Goal: Task Accomplishment & Management: Use online tool/utility

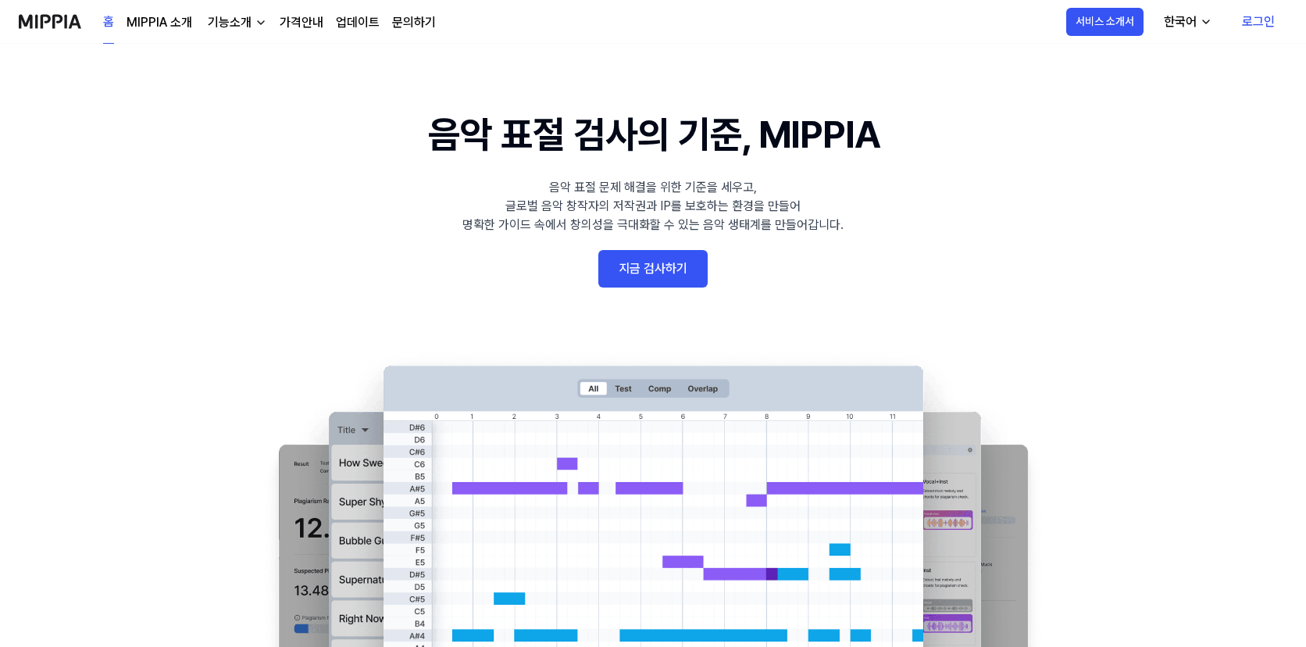
click at [612, 278] on link "지금 검사하기" at bounding box center [652, 268] width 109 height 37
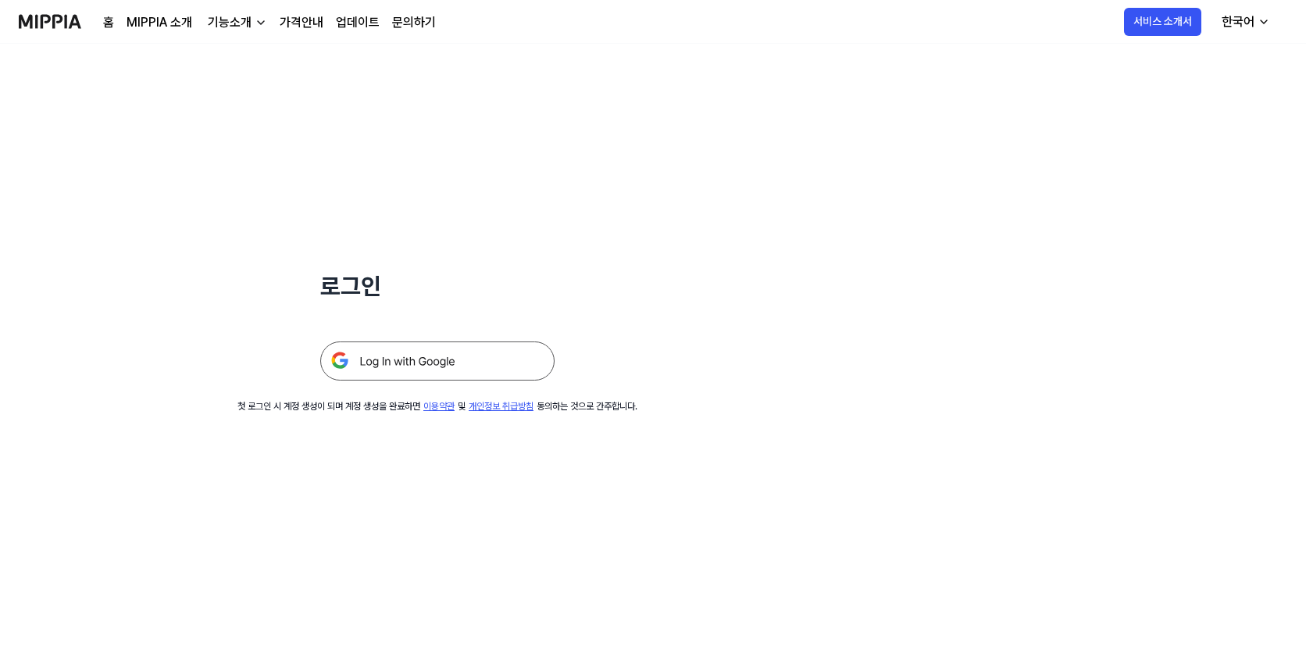
click at [386, 350] on img at bounding box center [437, 360] width 234 height 39
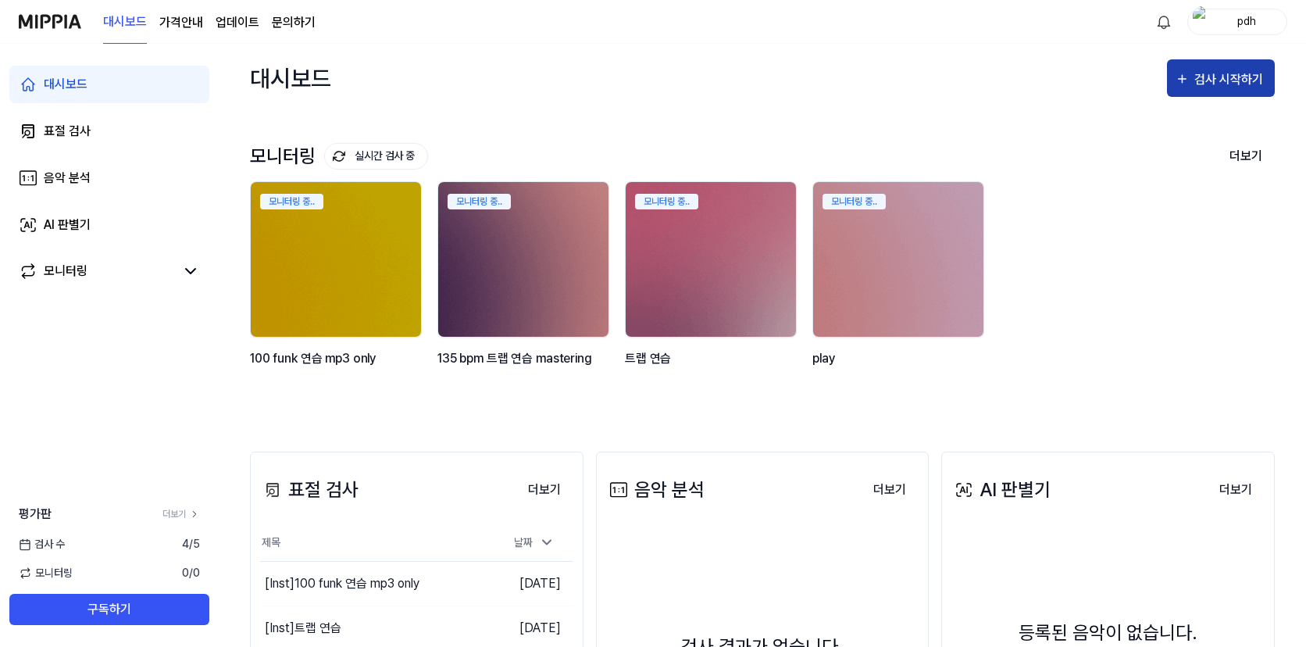
click at [1186, 73] on icon "button" at bounding box center [1182, 79] width 15 height 19
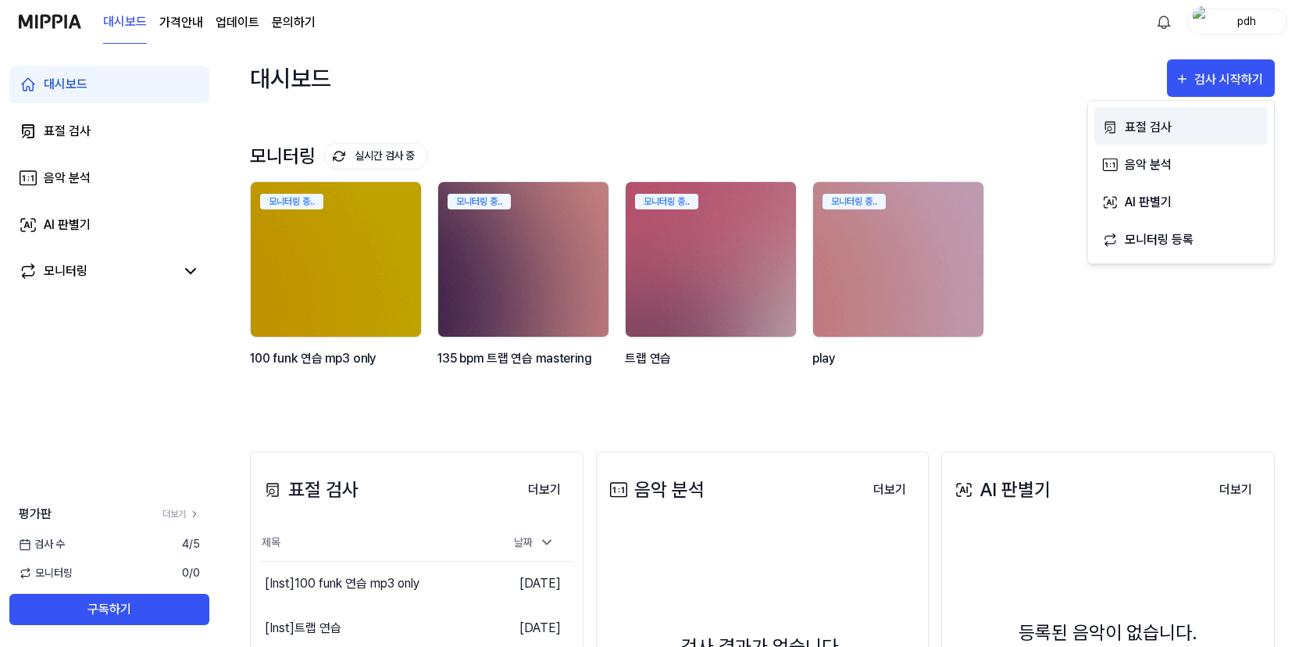
click at [1140, 130] on div "표절 검사" at bounding box center [1193, 127] width 136 height 20
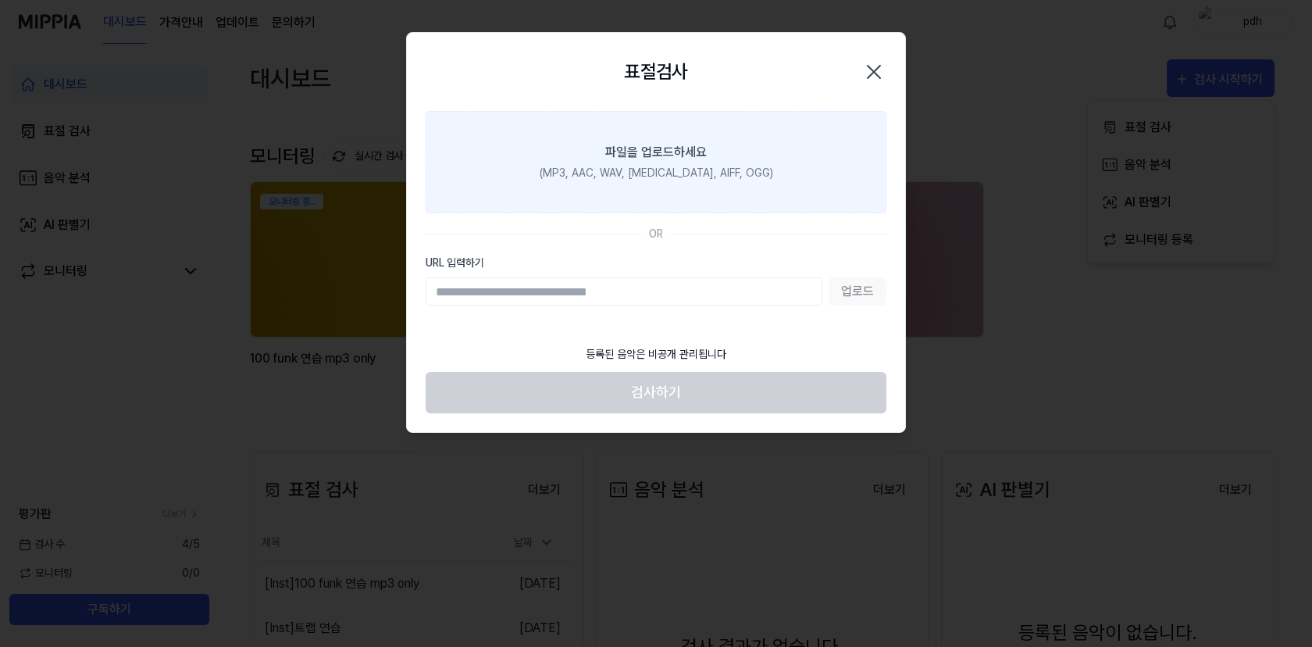
click at [754, 146] on label "파일을 업로드하세요 (MP3, AAC, WAV, FLAC, AIFF, OGG)" at bounding box center [656, 162] width 461 height 102
click at [0, 0] on input "파일을 업로드하세요 (MP3, AAC, WAV, FLAC, AIFF, OGG)" at bounding box center [0, 0] width 0 height 0
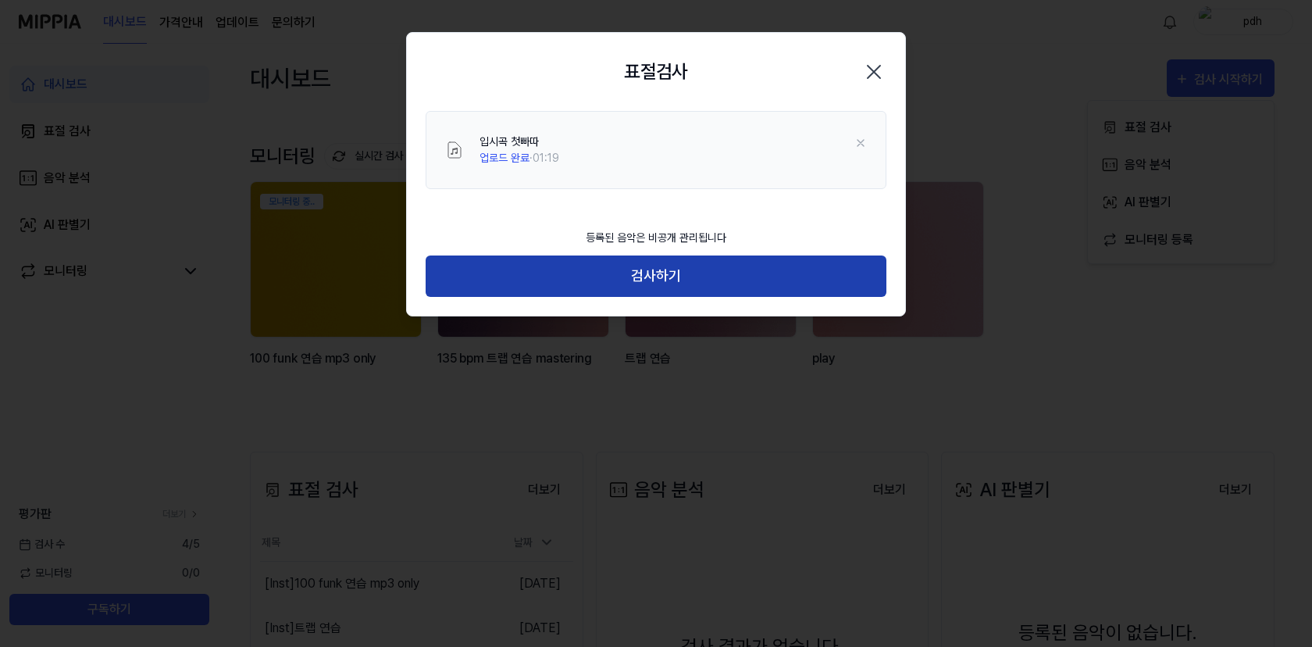
click at [643, 292] on button "검사하기" at bounding box center [656, 275] width 461 height 41
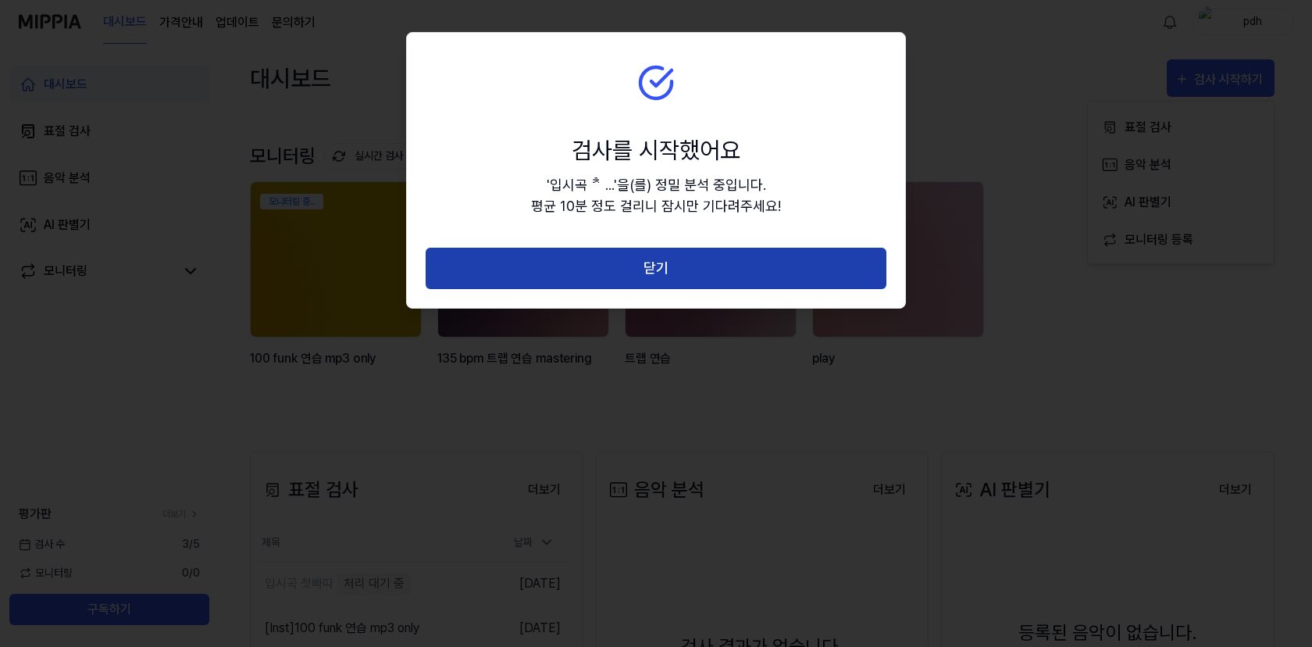
click at [649, 284] on button "닫기" at bounding box center [656, 268] width 461 height 41
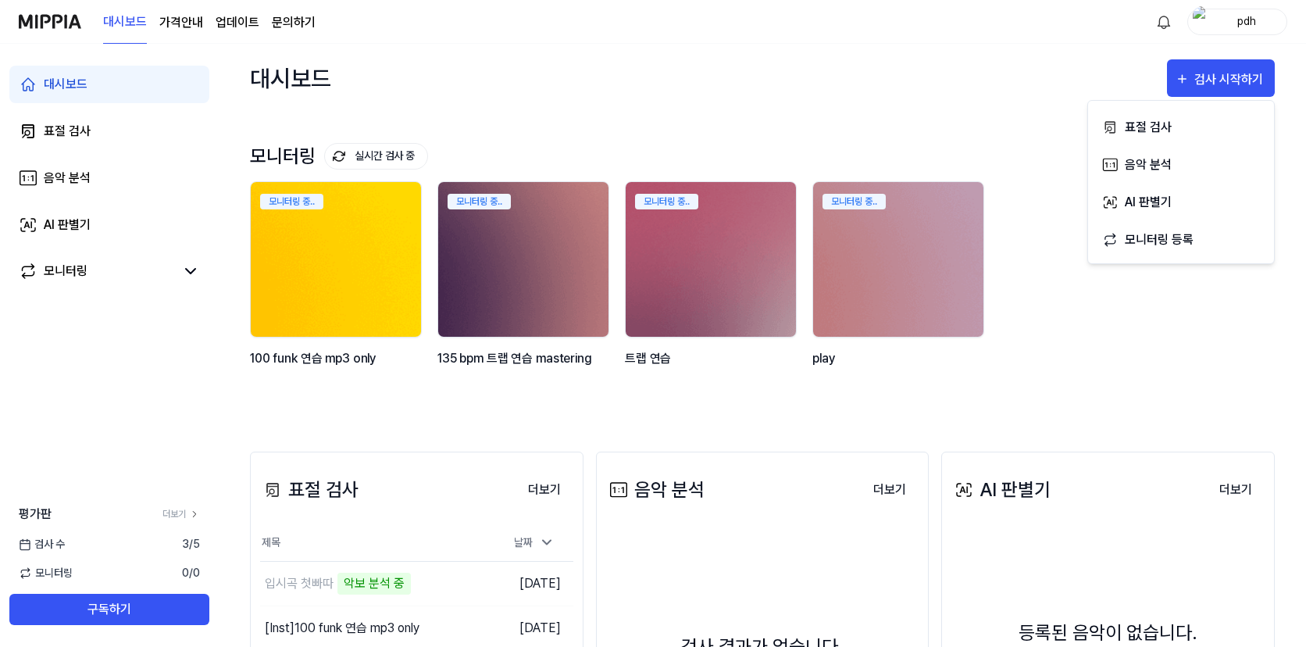
click at [278, 391] on div "100 funk 연습 mp3 only" at bounding box center [337, 370] width 175 height 44
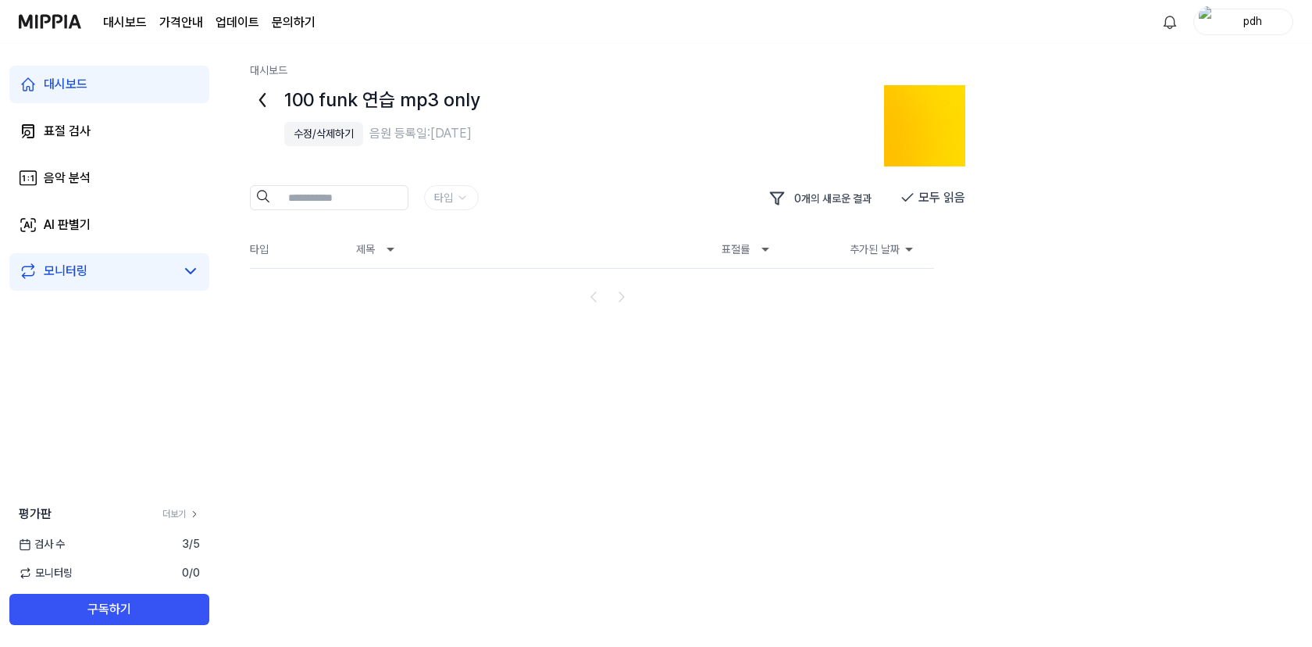
click at [262, 96] on icon at bounding box center [262, 100] width 5 height 12
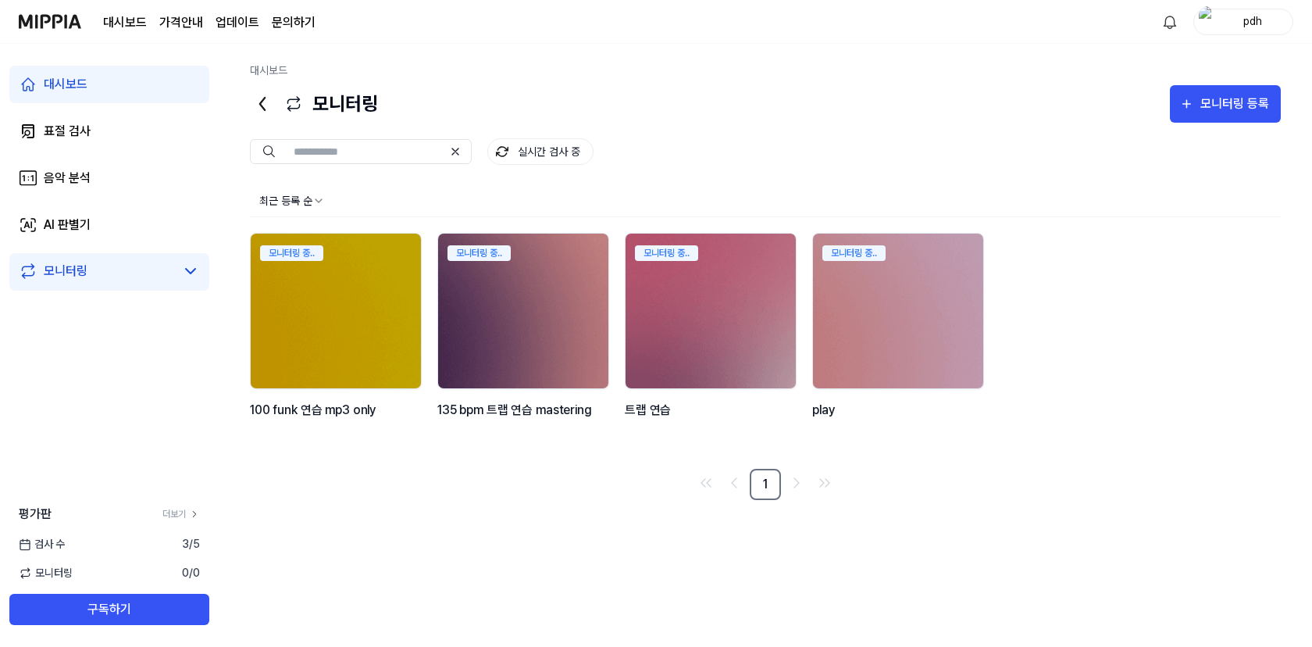
click at [383, 32] on div "대시보드 가격안내 업데이트 문의하기 pdh" at bounding box center [656, 21] width 1275 height 43
click at [679, 146] on div "실시간 검사 중" at bounding box center [765, 151] width 1031 height 27
click at [67, 26] on img at bounding box center [50, 21] width 62 height 43
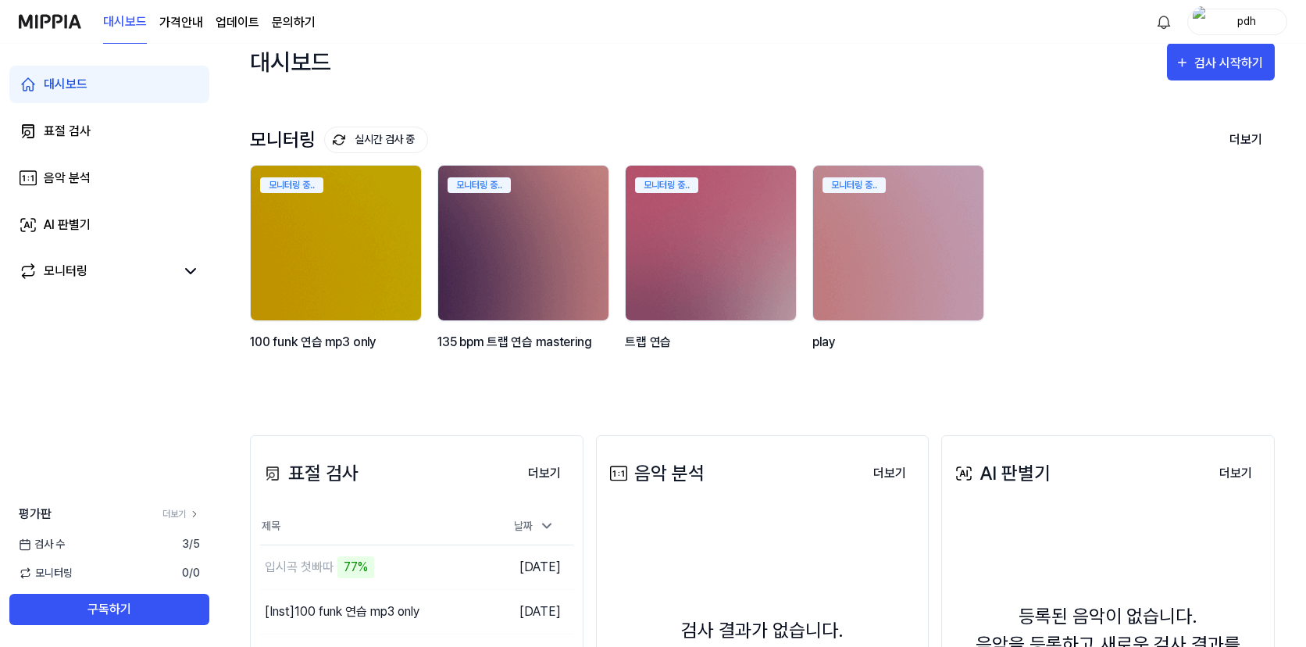
scroll to position [36, 0]
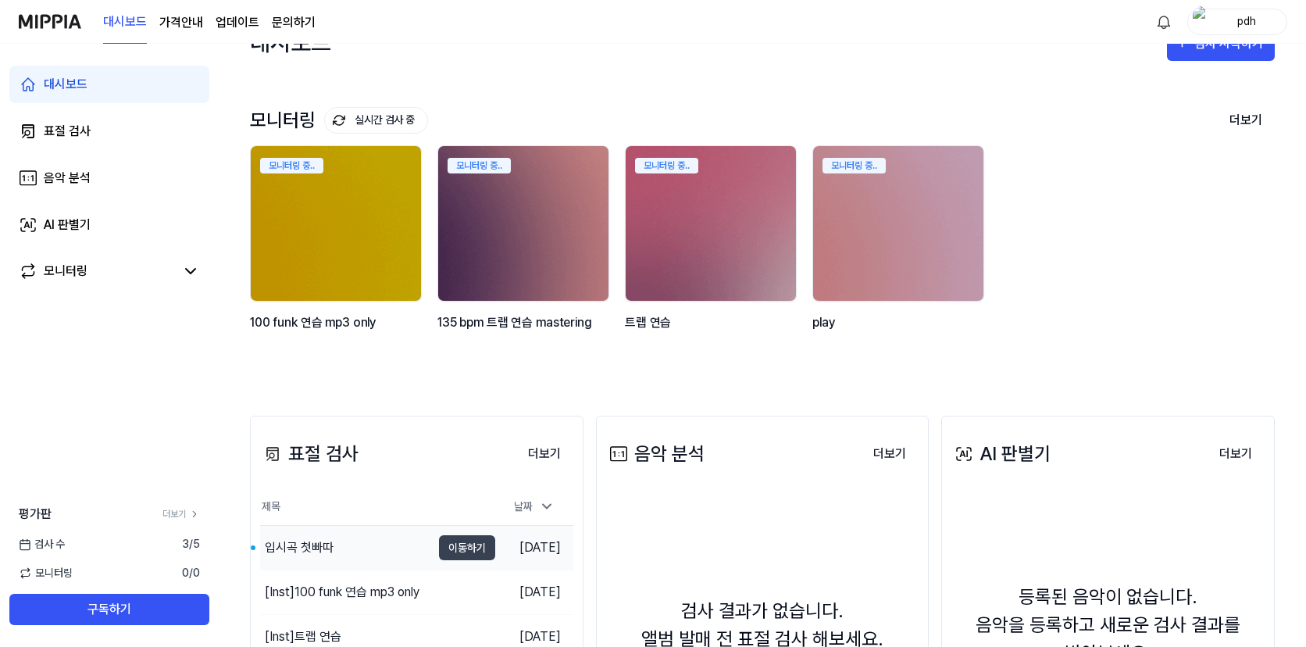
click at [327, 549] on div "입시곡 첫빠따" at bounding box center [299, 547] width 69 height 19
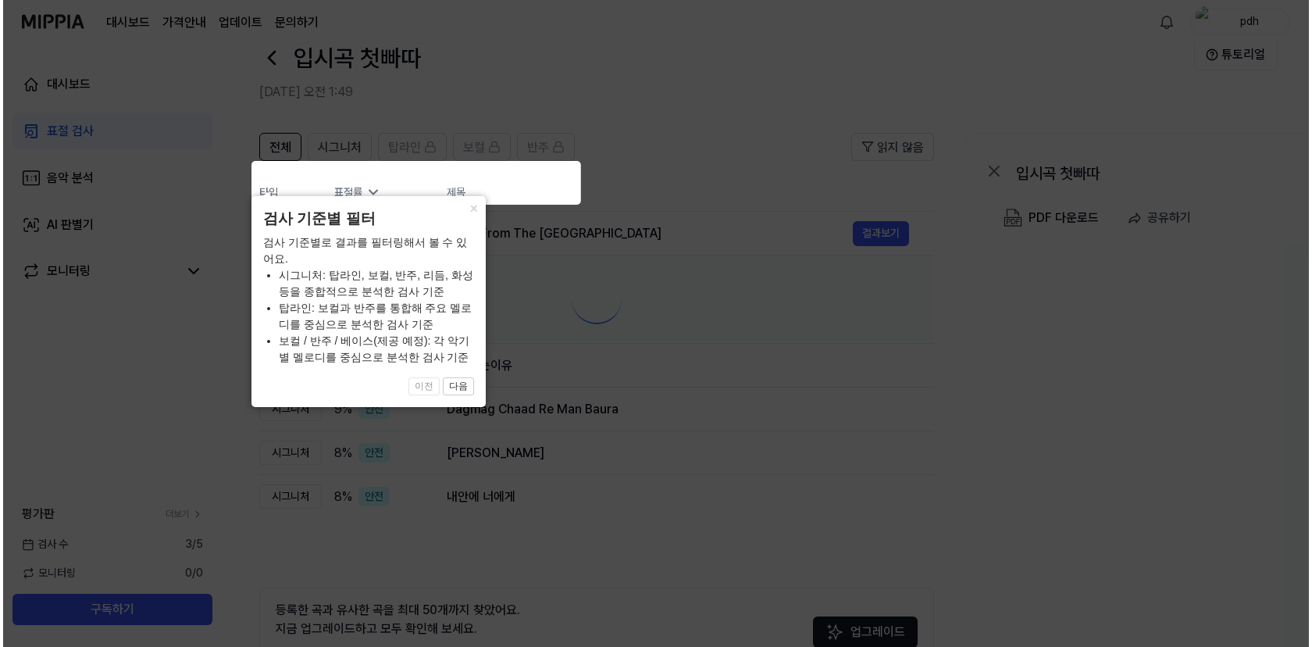
scroll to position [0, 0]
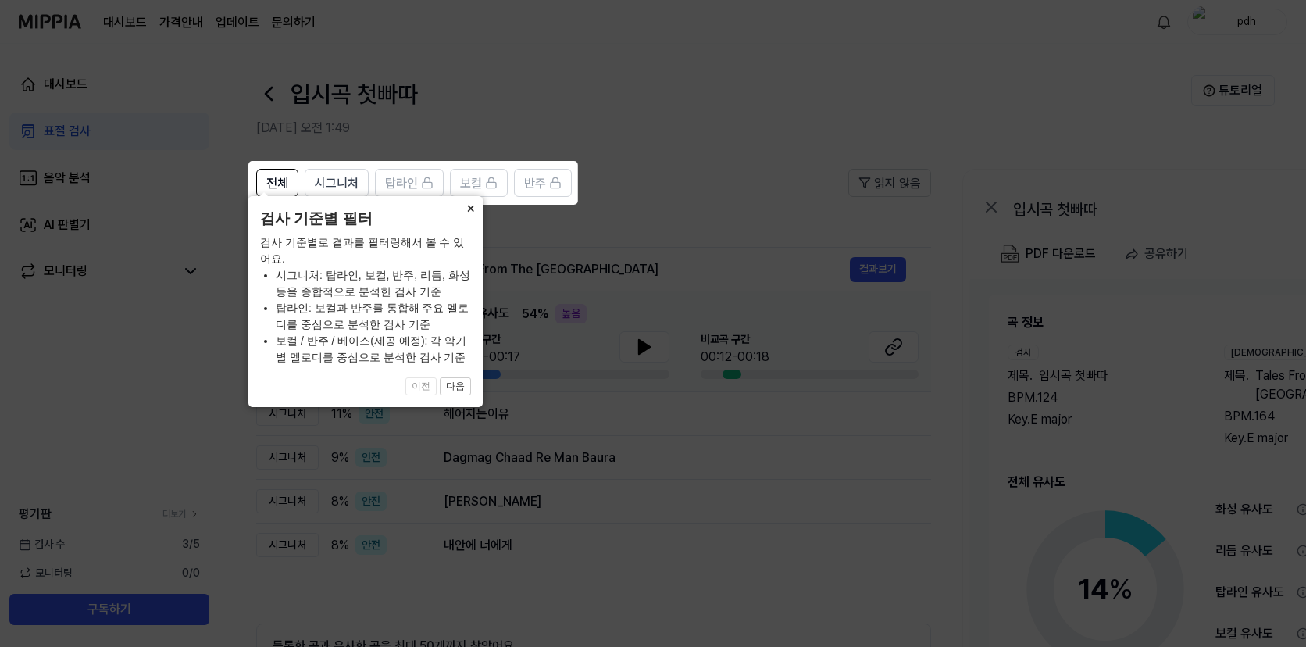
click at [469, 218] on button "×" at bounding box center [470, 207] width 25 height 22
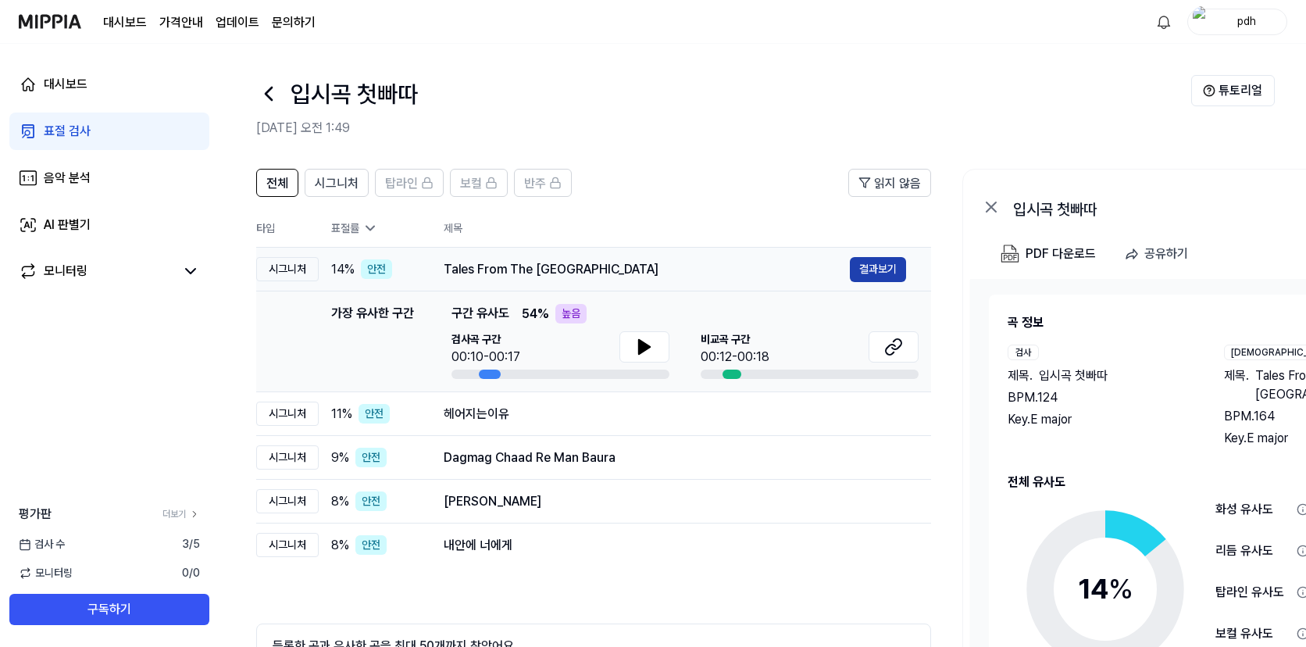
click at [877, 277] on button "결과보기" at bounding box center [878, 269] width 56 height 25
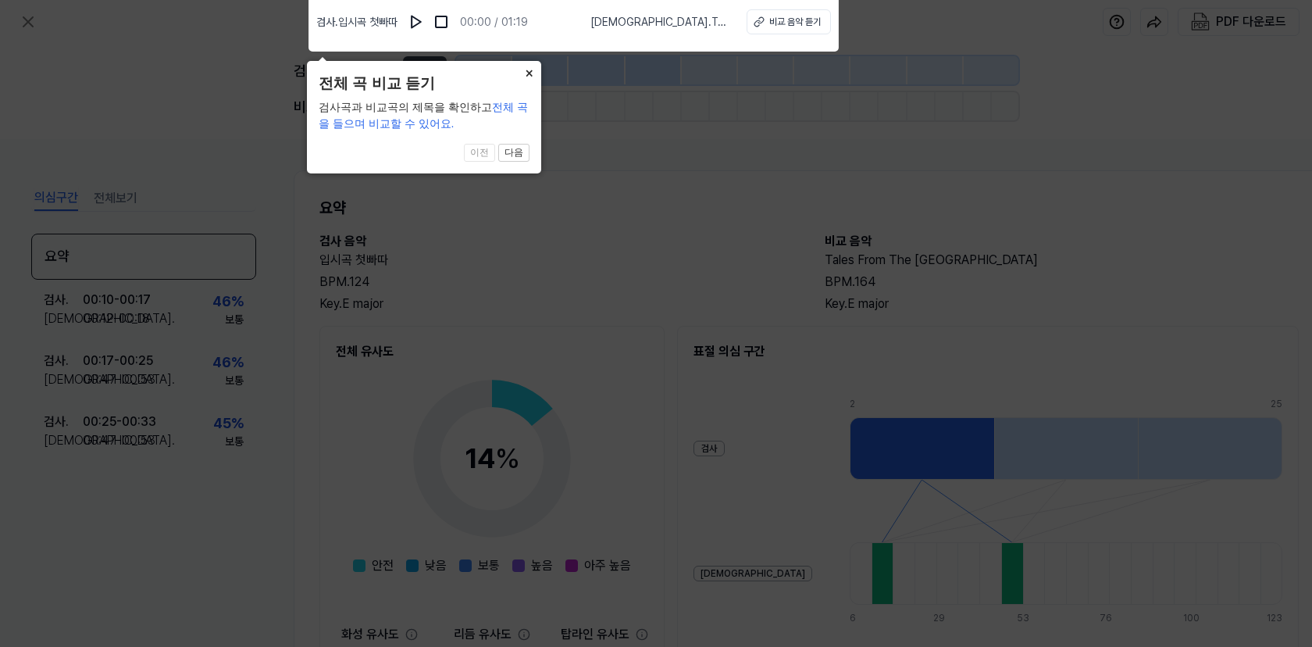
click at [530, 73] on button "×" at bounding box center [528, 72] width 25 height 22
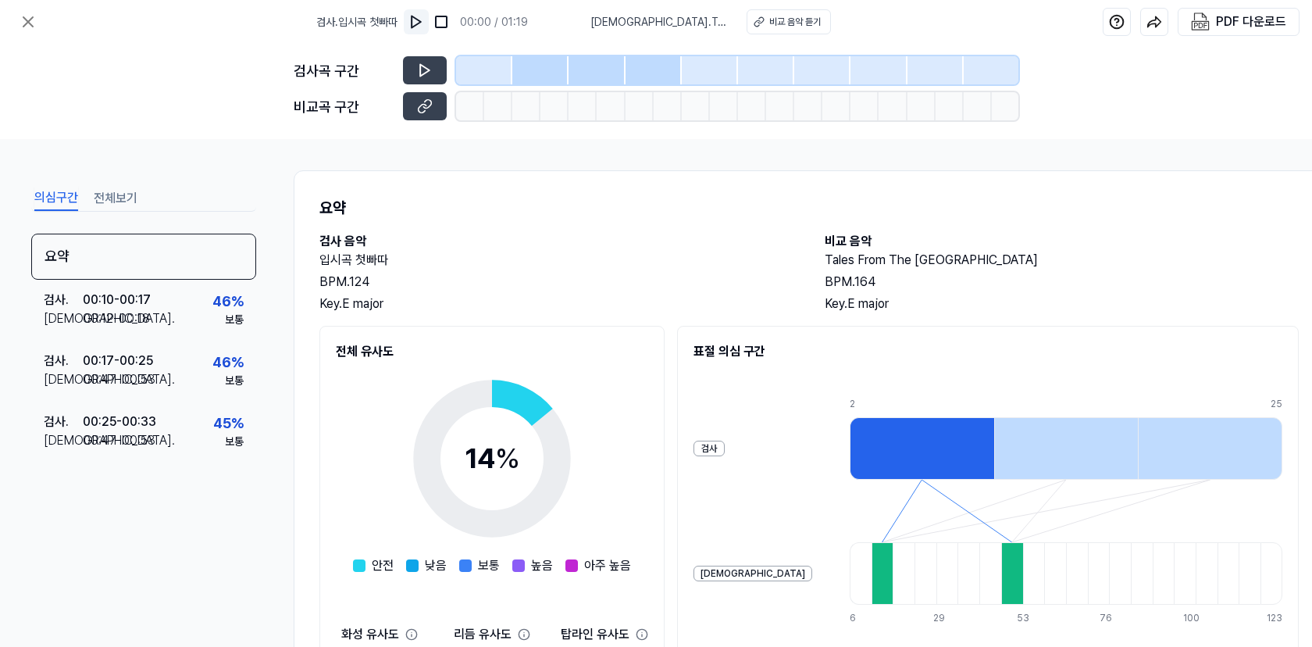
click at [417, 26] on img at bounding box center [416, 22] width 16 height 16
click at [417, 23] on img at bounding box center [416, 22] width 16 height 16
click at [432, 102] on icon at bounding box center [425, 106] width 16 height 16
click at [173, 67] on div "검사곡 구간 비교곡 구간" at bounding box center [656, 91] width 1312 height 95
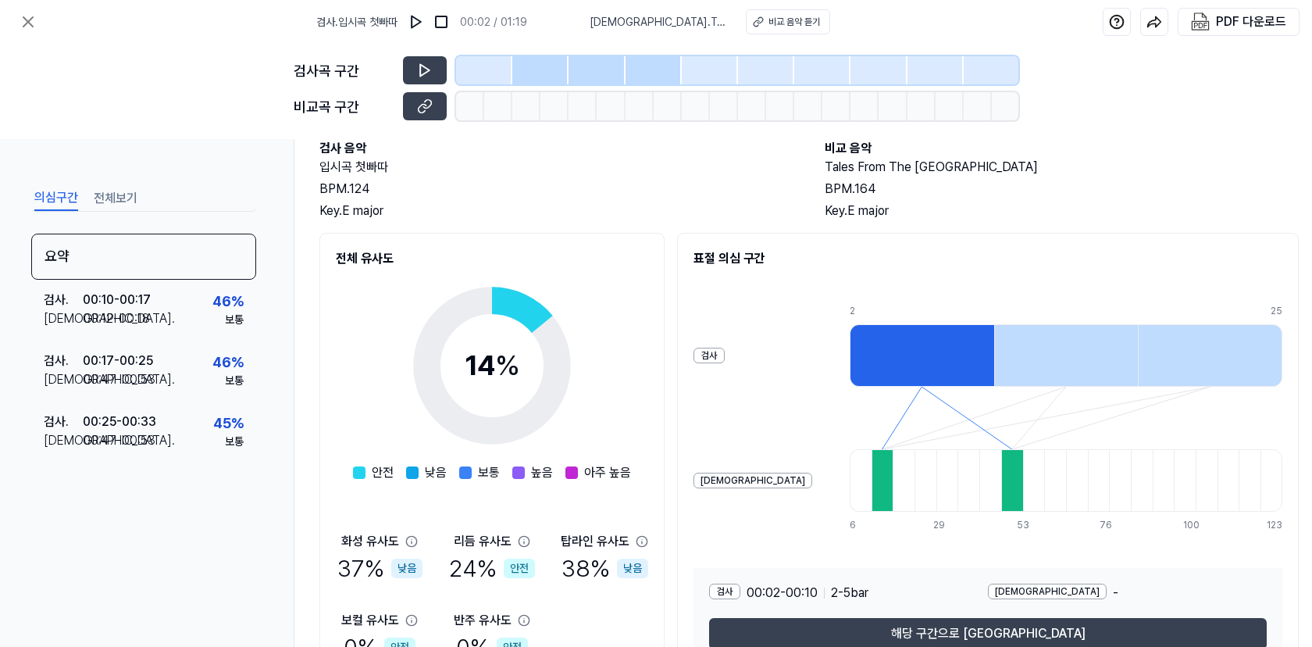
scroll to position [90, 0]
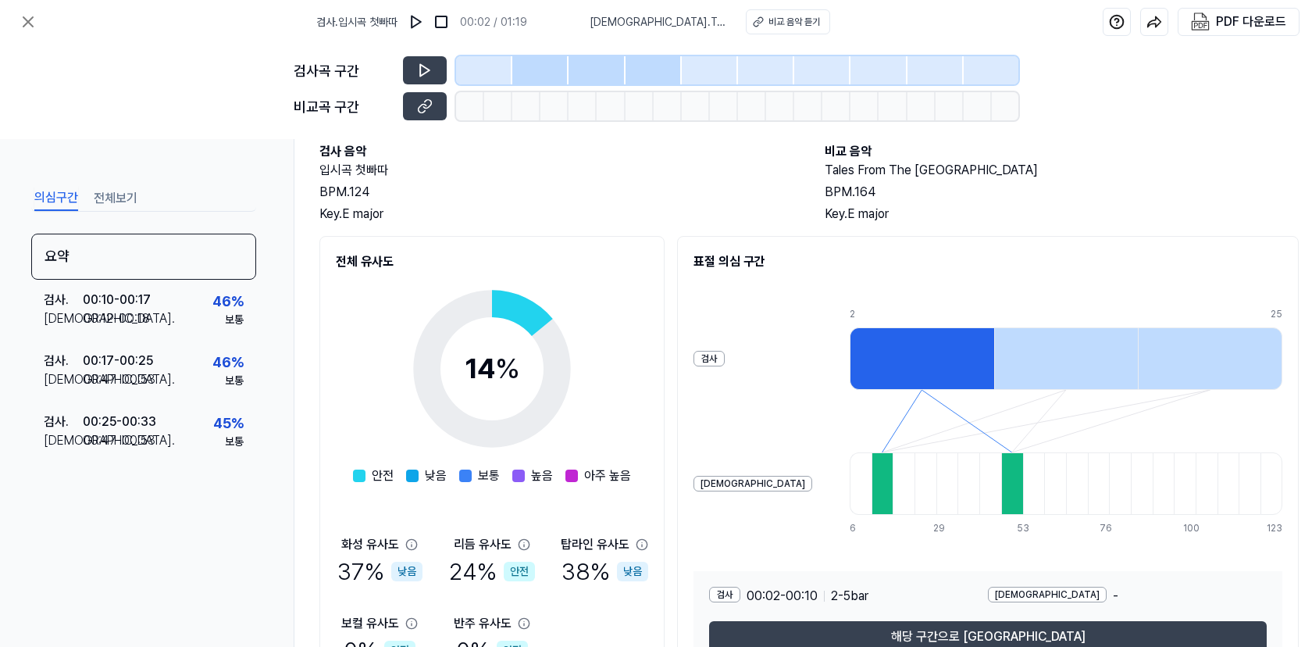
click at [692, 212] on div "Key. E major" at bounding box center [556, 214] width 474 height 19
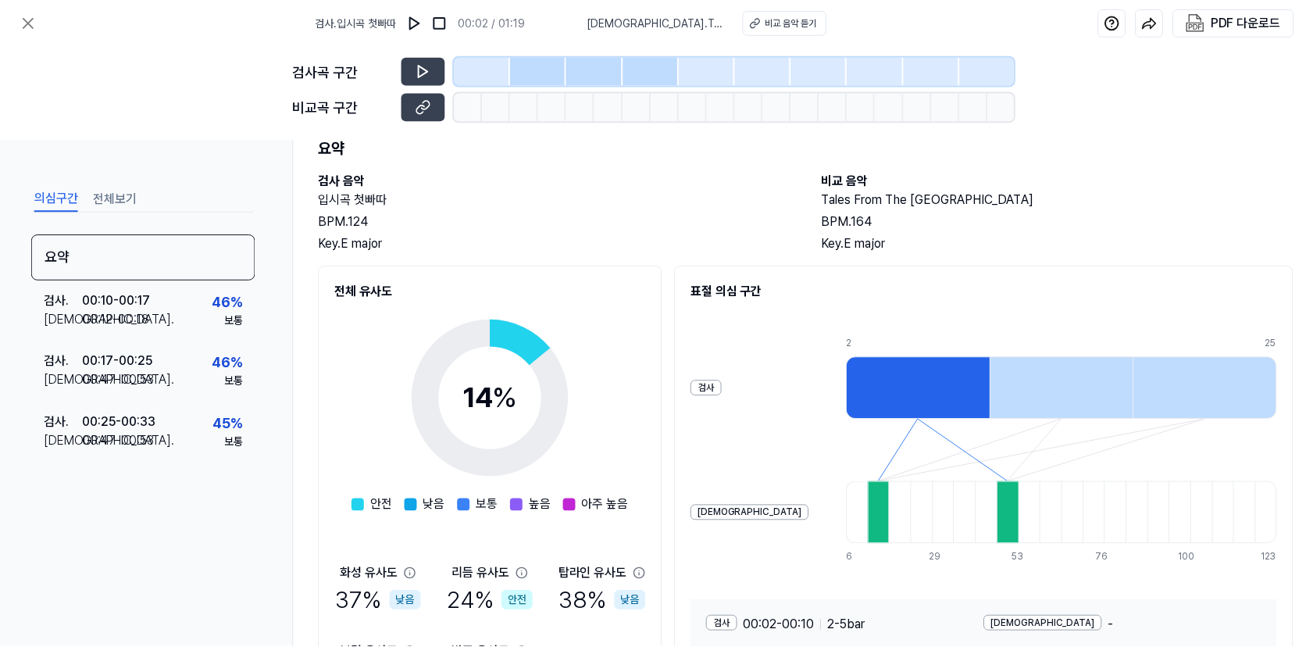
scroll to position [0, 0]
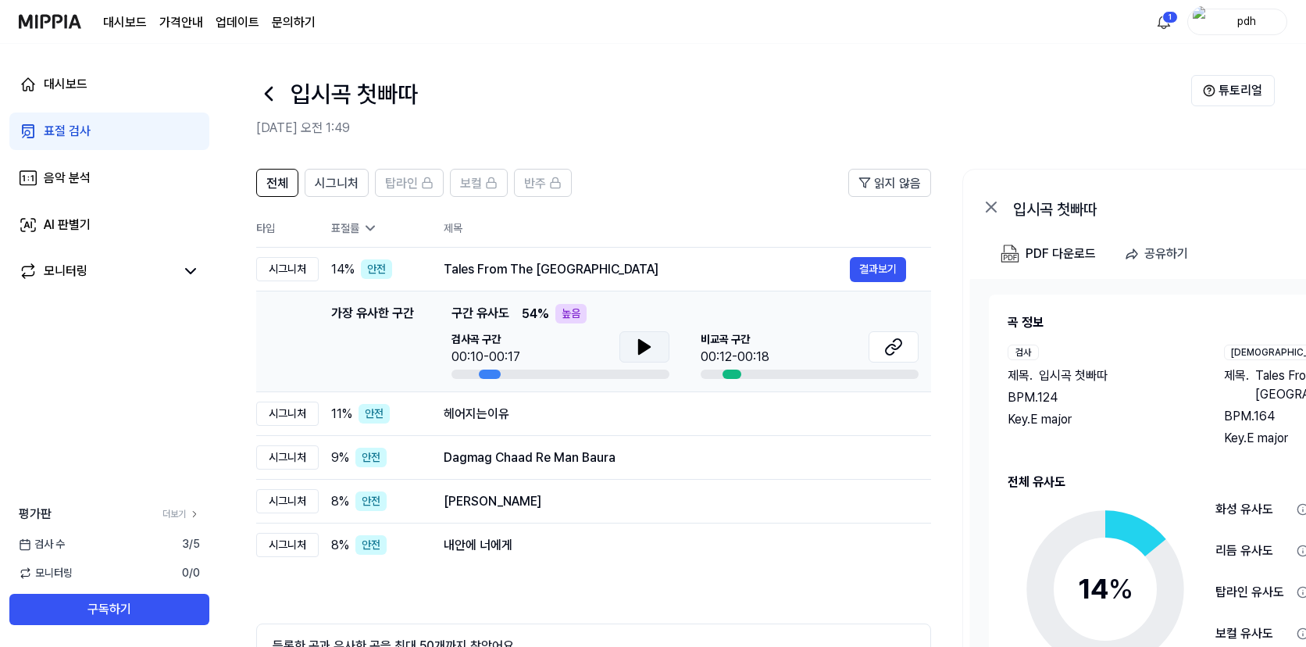
click at [639, 348] on icon at bounding box center [644, 347] width 11 height 14
click at [899, 348] on icon at bounding box center [893, 346] width 19 height 19
click at [763, 401] on div "헤어지는이유 결과보기" at bounding box center [675, 413] width 462 height 25
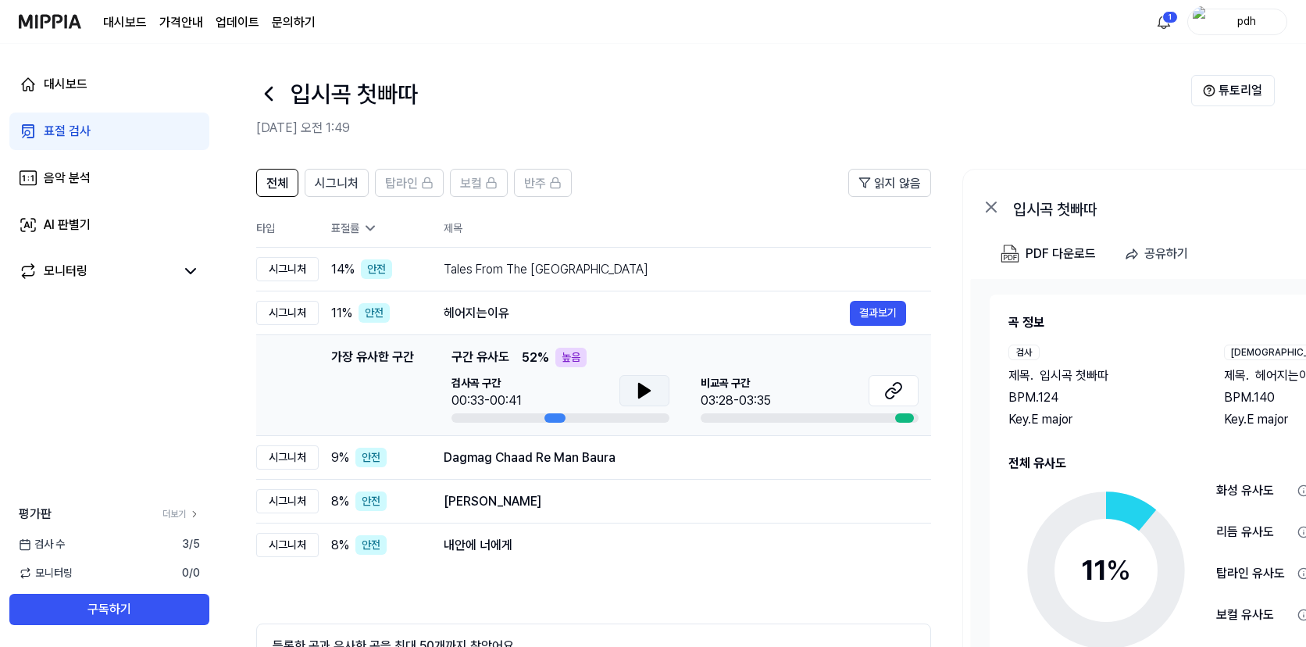
click at [644, 395] on icon at bounding box center [644, 390] width 19 height 19
click at [895, 383] on icon at bounding box center [893, 390] width 19 height 19
click at [424, 253] on td "Tales From The Animal Kingdom 결과보기" at bounding box center [675, 270] width 512 height 44
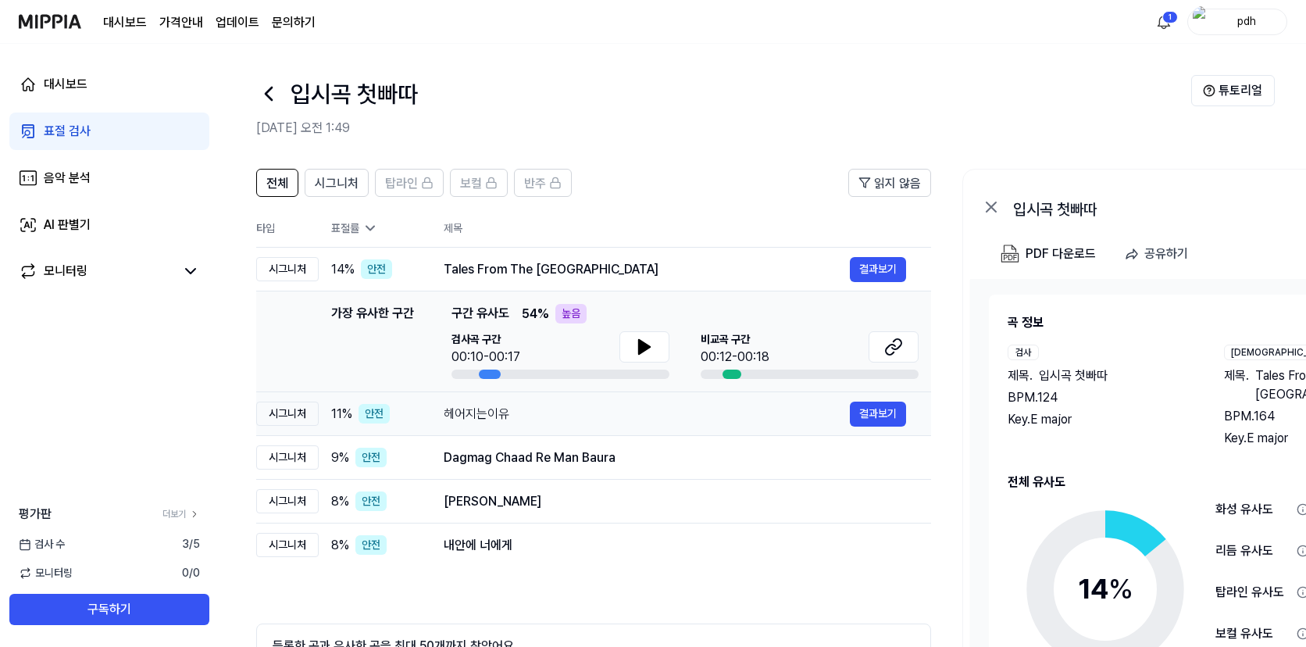
click at [655, 426] on td "헤어지는이유 결과보기" at bounding box center [675, 414] width 512 height 44
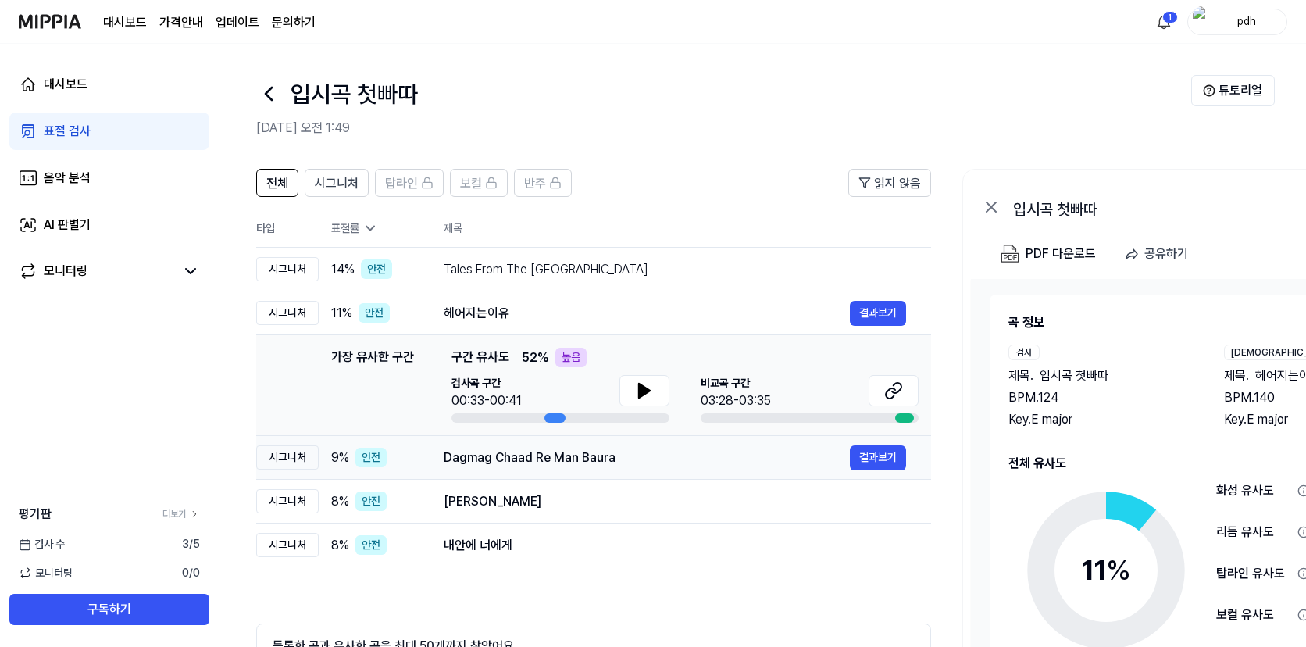
click at [392, 471] on td "9 % 안전" at bounding box center [369, 458] width 100 height 44
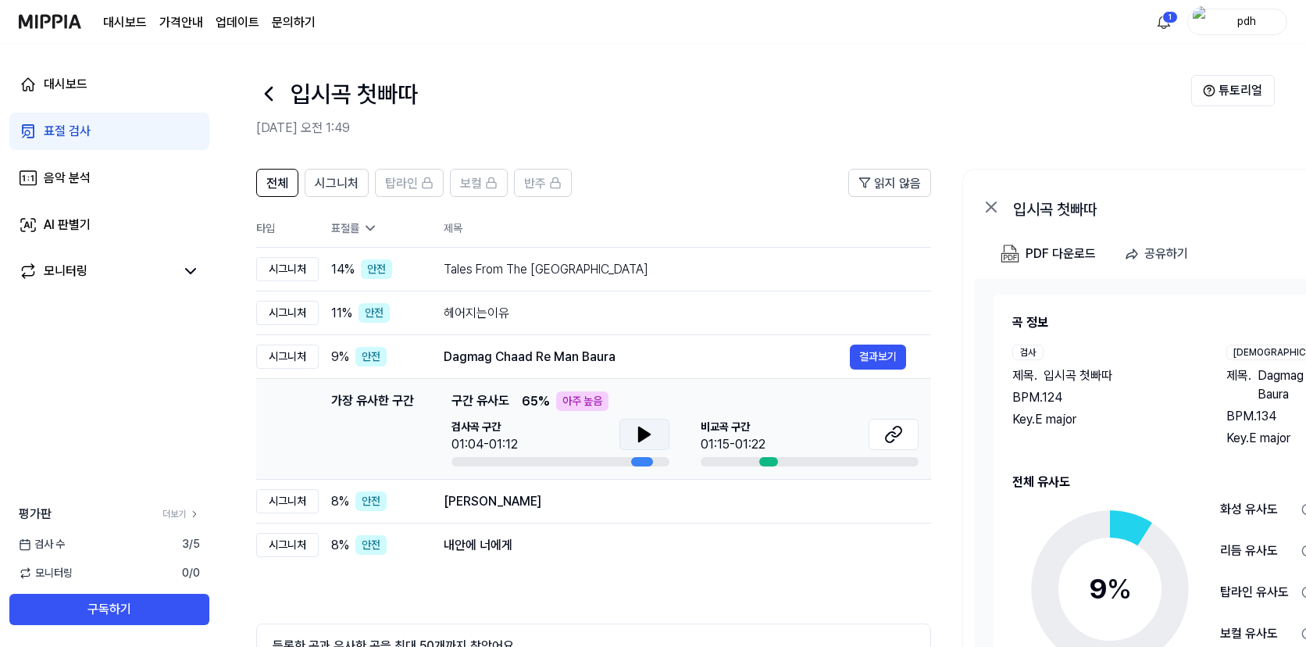
click at [660, 441] on button at bounding box center [644, 434] width 50 height 31
click at [658, 441] on button at bounding box center [644, 434] width 50 height 31
click at [879, 432] on button at bounding box center [894, 434] width 50 height 31
click at [442, 508] on td "Marta 결과보기" at bounding box center [675, 502] width 512 height 44
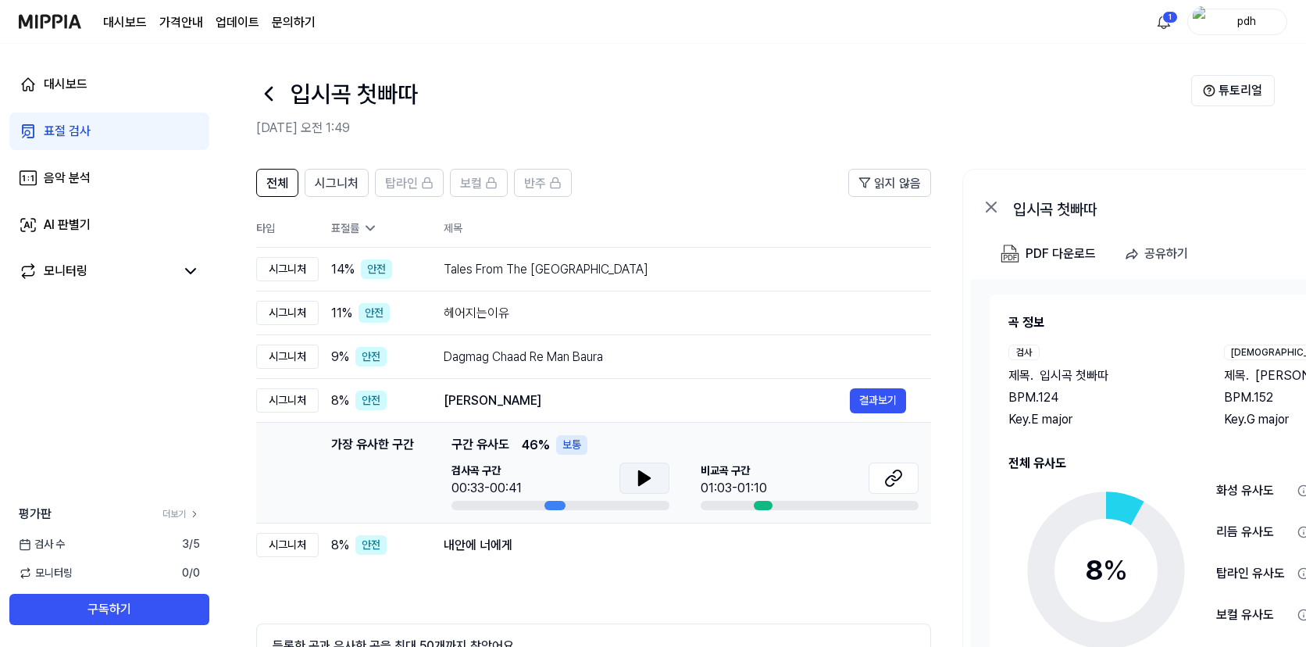
click at [622, 472] on button at bounding box center [644, 477] width 50 height 31
drag, startPoint x: 647, startPoint y: 480, endPoint x: 732, endPoint y: 481, distance: 85.1
click at [647, 480] on icon at bounding box center [647, 478] width 3 height 12
click at [892, 485] on icon at bounding box center [893, 478] width 19 height 19
click at [658, 547] on div "내안에 너에게" at bounding box center [647, 545] width 406 height 19
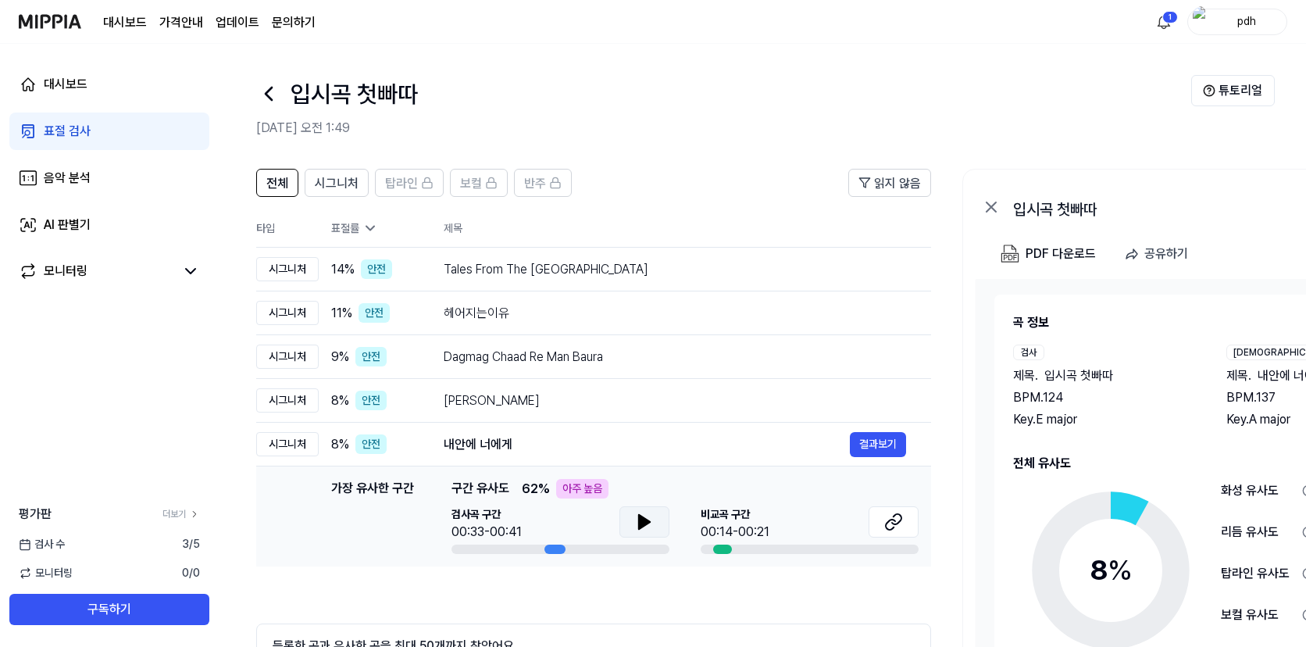
click at [636, 511] on button at bounding box center [644, 521] width 50 height 31
click at [640, 518] on icon at bounding box center [641, 521] width 3 height 12
click at [883, 534] on button at bounding box center [894, 521] width 50 height 31
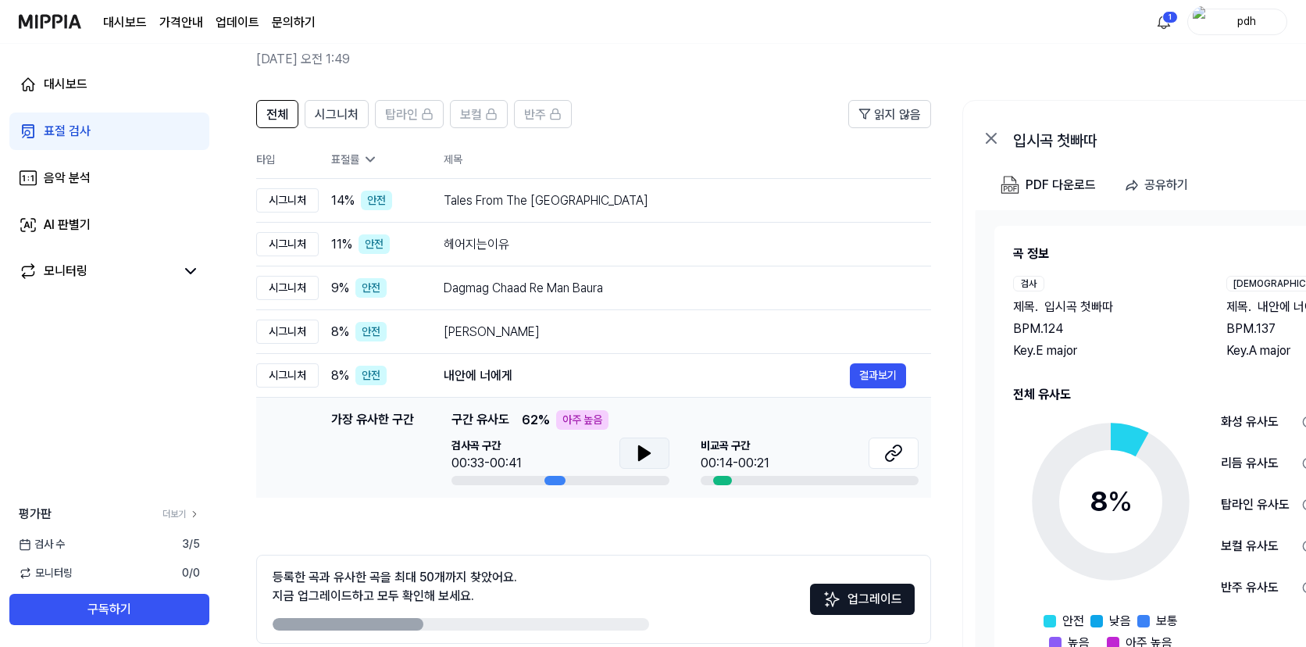
scroll to position [135, 0]
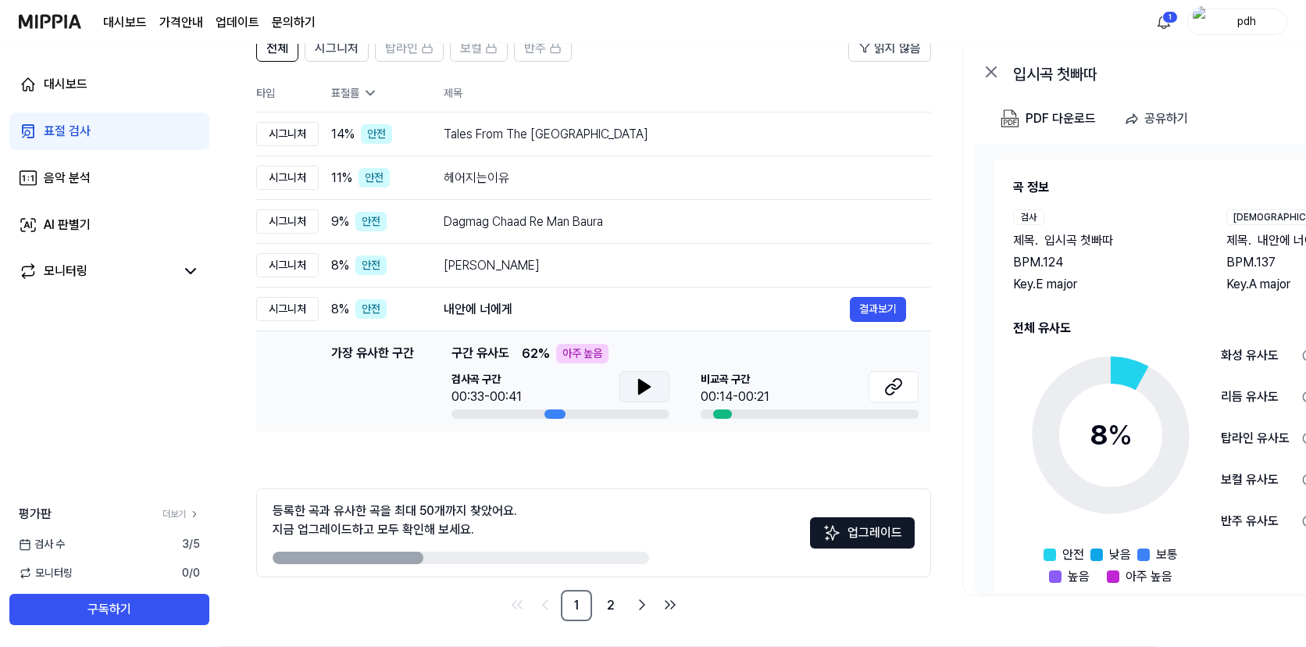
click at [358, 459] on div "전체 시그니처 탑라인 보컬 반주 읽지 않음 전체 시그니처 탑라인 보컬 반주 타입 표절률 제목 표절률 읽지 않음 시그니처 14 % 안전 Tale…" at bounding box center [593, 327] width 675 height 587
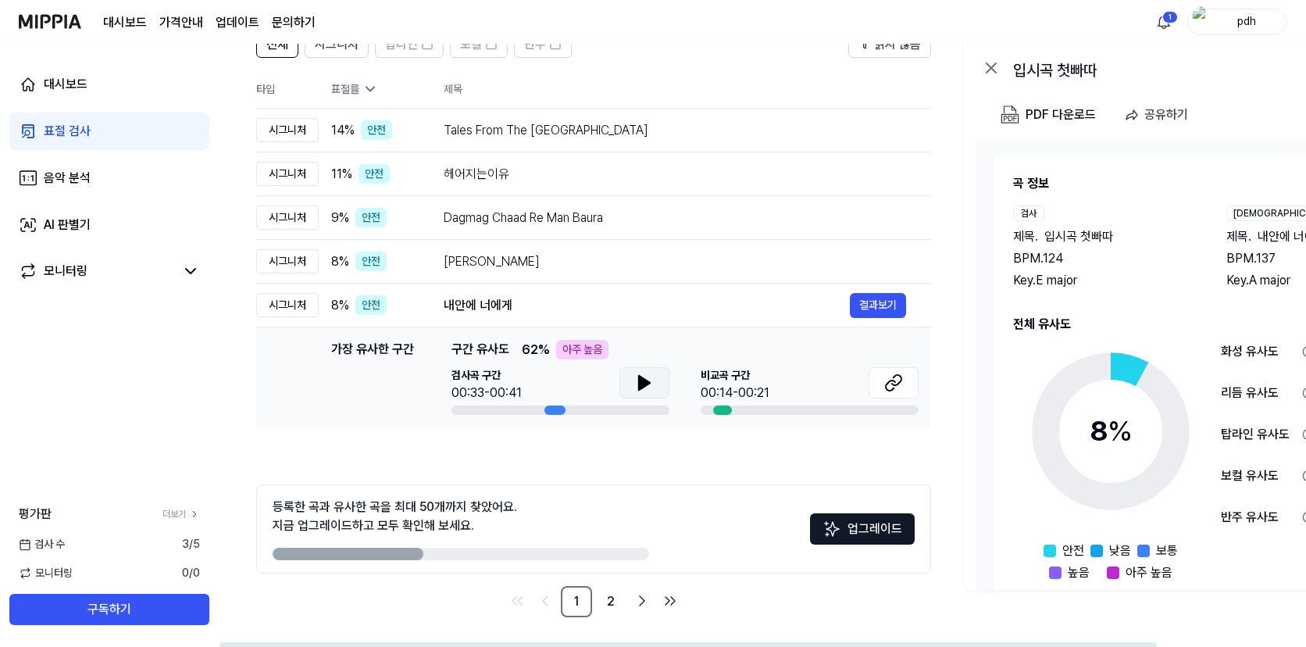
scroll to position [141, 0]
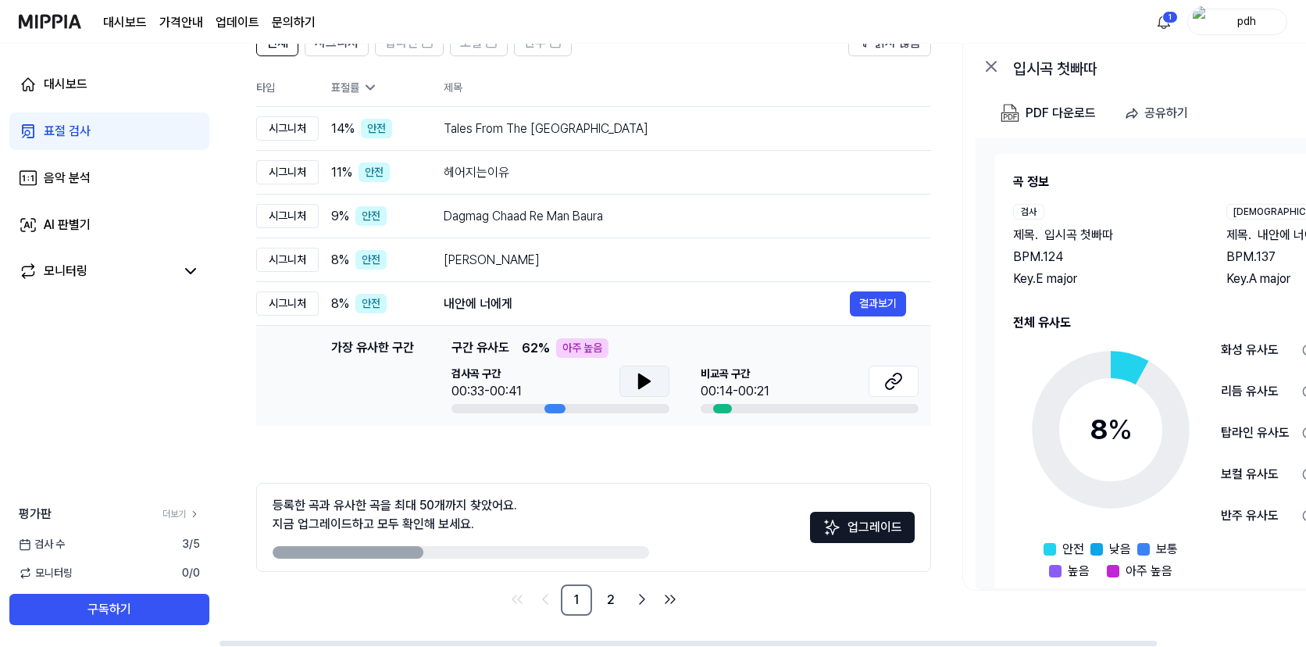
click at [472, 599] on nav "1 2" at bounding box center [593, 599] width 675 height 31
click at [596, 602] on link "2" at bounding box center [610, 599] width 31 height 31
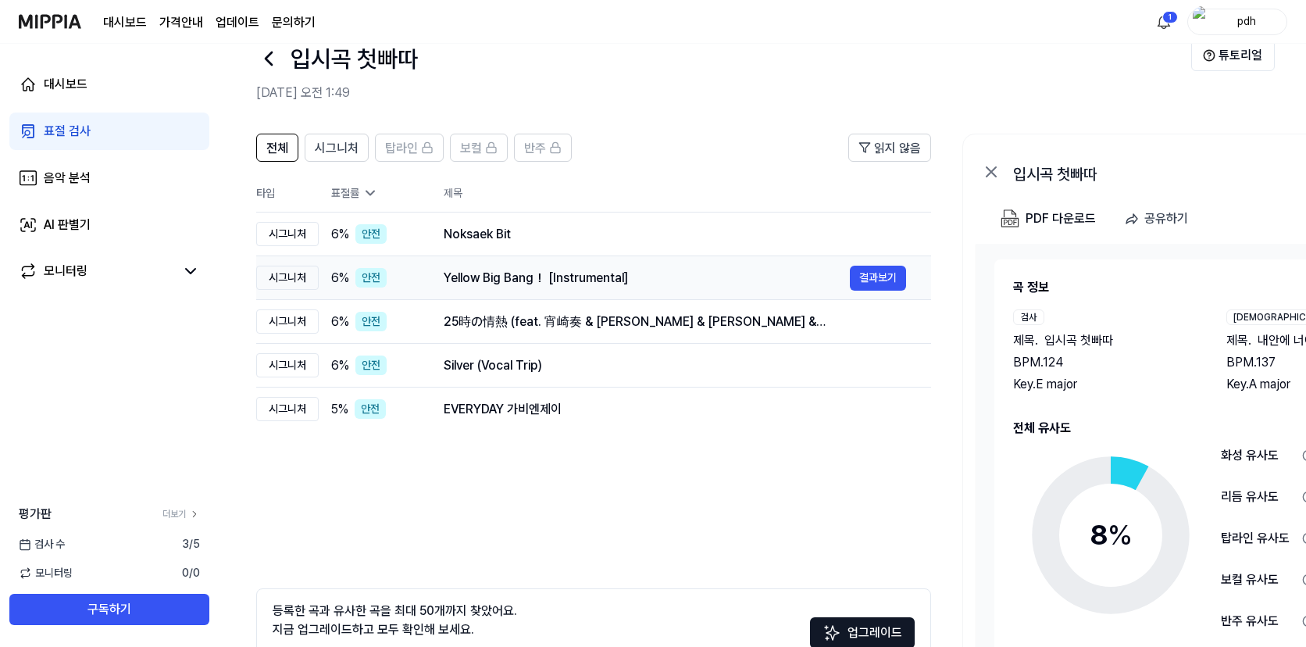
scroll to position [0, 0]
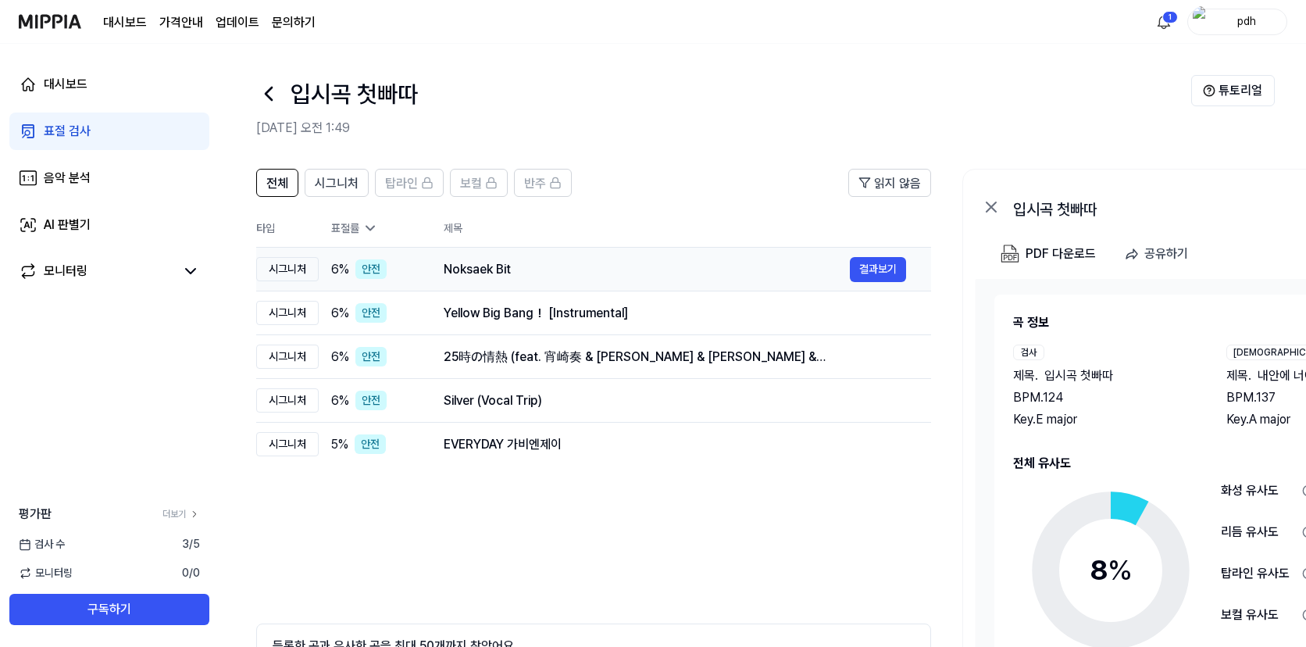
click at [416, 259] on div "6 % 안전" at bounding box center [374, 269] width 87 height 20
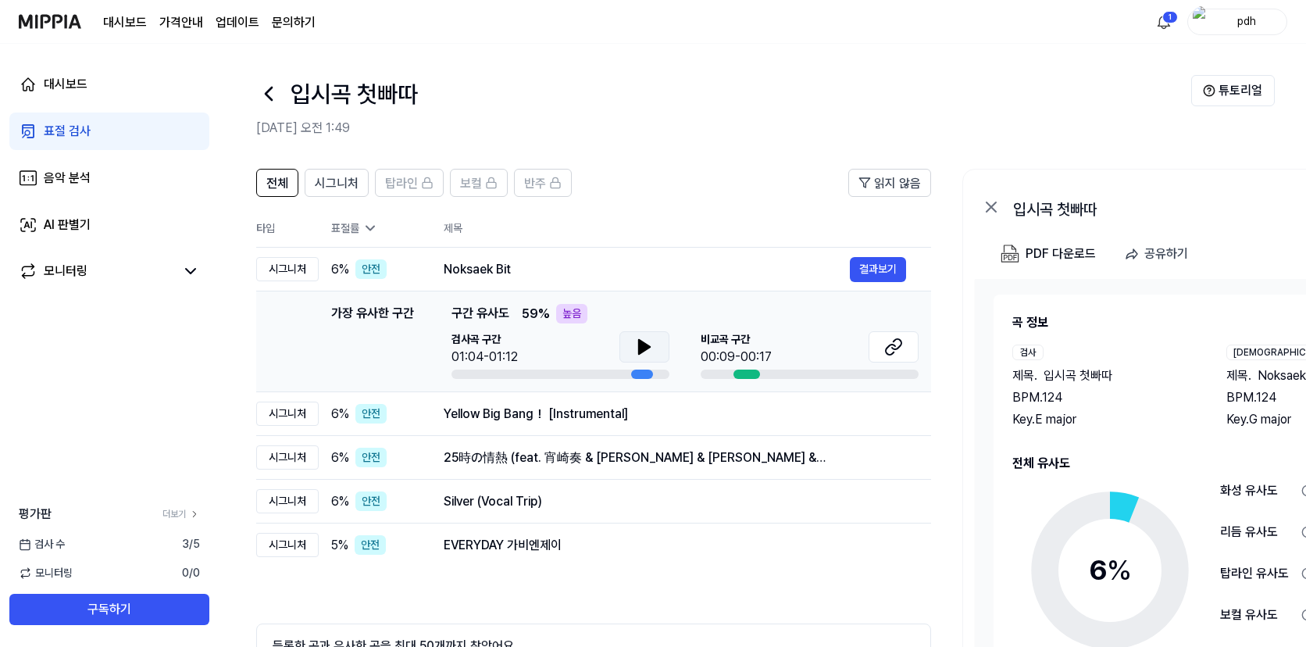
click at [648, 355] on icon at bounding box center [644, 346] width 19 height 19
click at [651, 349] on icon at bounding box center [644, 346] width 19 height 19
click at [883, 349] on button at bounding box center [894, 346] width 50 height 31
click at [532, 416] on div "Yellow Big Bang！ [Instrumental]" at bounding box center [647, 414] width 406 height 19
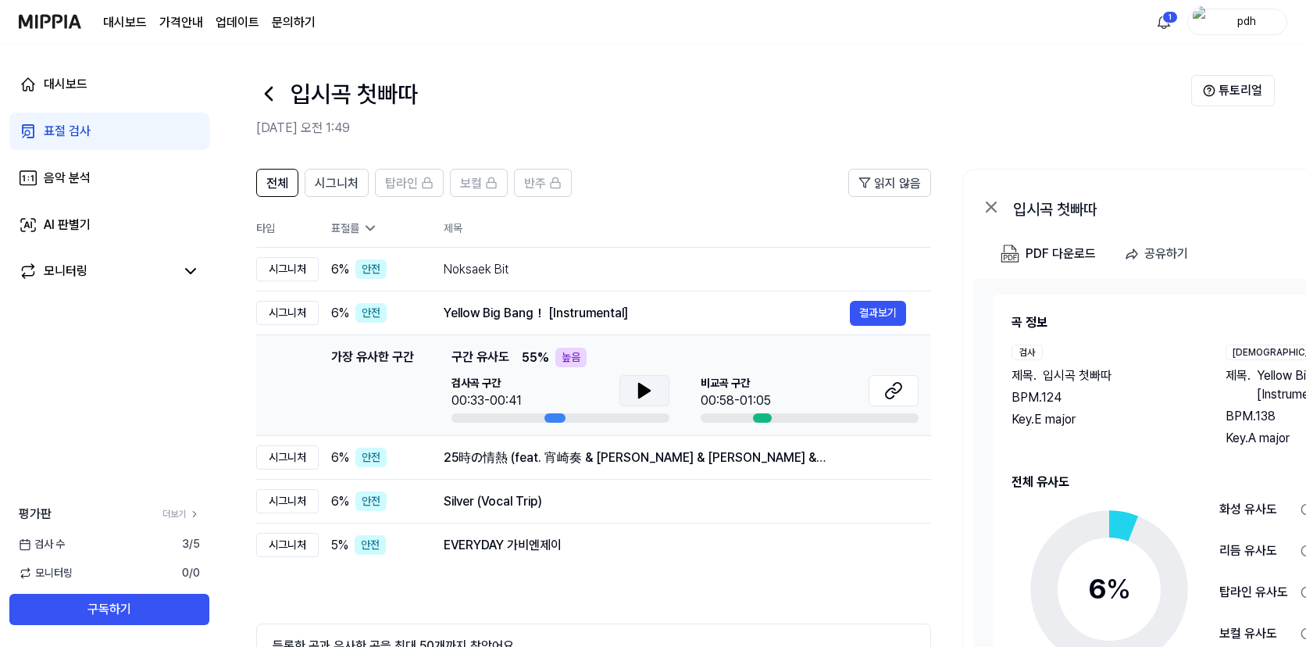
click at [644, 401] on button at bounding box center [644, 390] width 50 height 31
click at [644, 458] on div "25時の情熱 (feat. 宵崎奏 & 朝比奈まふゆ & 東雲絵名 & 暁山瑞希 & KAITO)" at bounding box center [647, 457] width 406 height 19
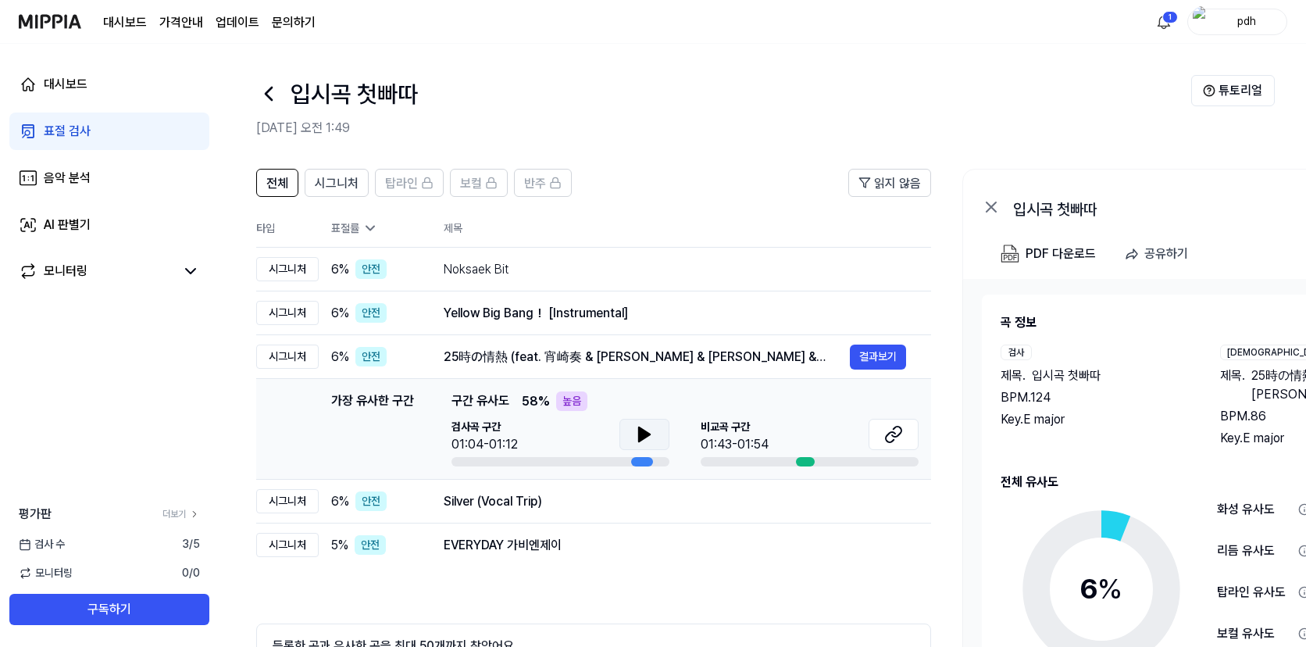
click at [636, 433] on icon at bounding box center [644, 434] width 19 height 19
click at [894, 430] on icon at bounding box center [893, 434] width 19 height 19
click at [646, 434] on icon at bounding box center [647, 434] width 3 height 12
click at [549, 484] on td "Silver (Vocal Trip) 결과보기" at bounding box center [675, 502] width 512 height 44
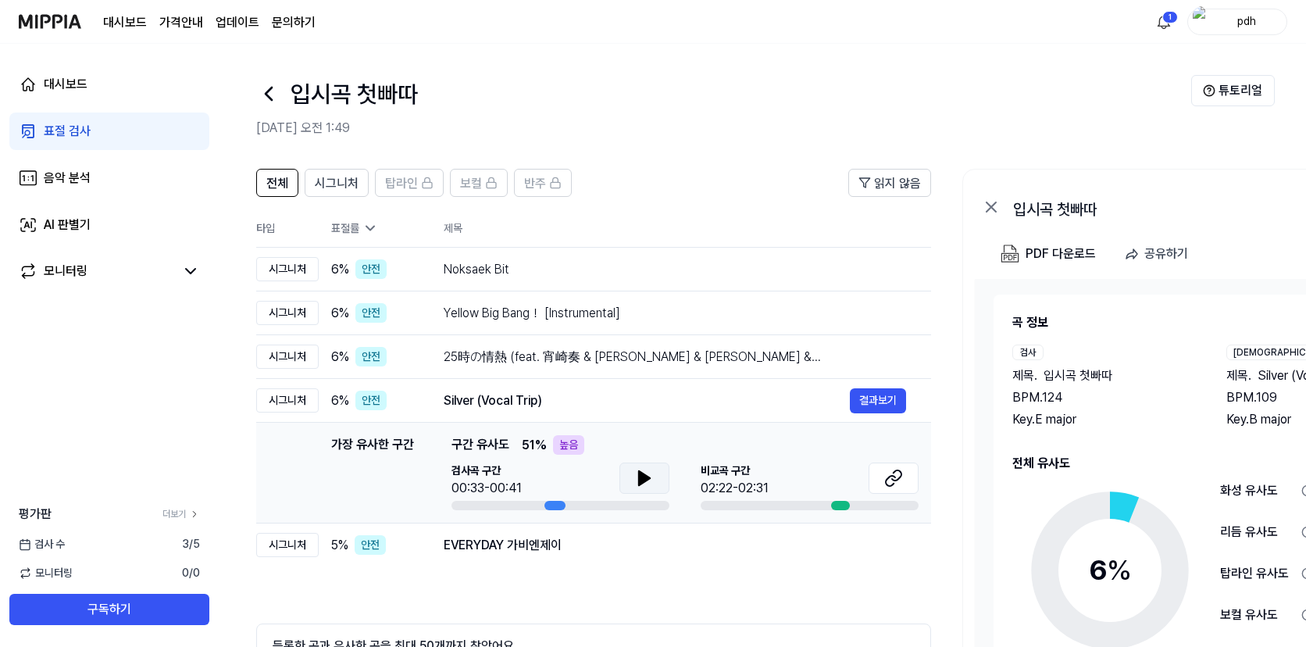
click at [639, 483] on icon at bounding box center [644, 478] width 11 height 14
drag, startPoint x: 637, startPoint y: 484, endPoint x: 622, endPoint y: 533, distance: 50.6
click at [637, 484] on icon at bounding box center [644, 478] width 19 height 19
click at [614, 551] on div "EVERYDAY 가비엔제이" at bounding box center [647, 545] width 406 height 19
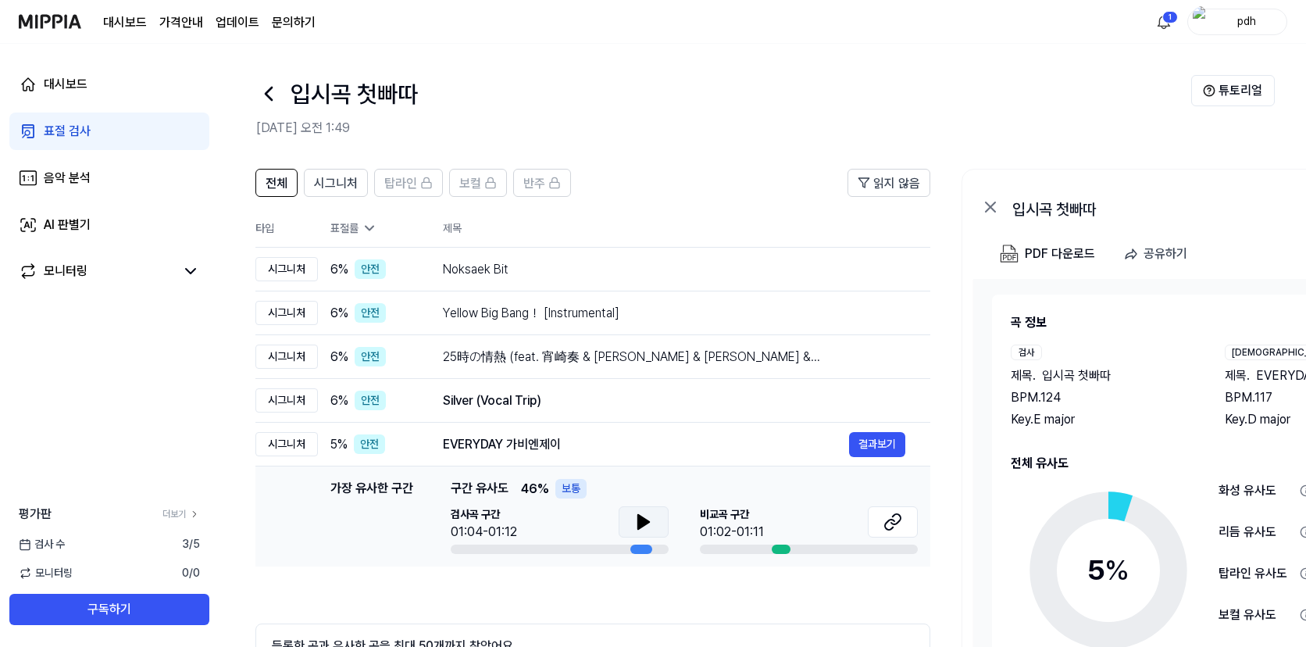
click at [639, 521] on icon at bounding box center [643, 522] width 11 height 14
click at [900, 519] on icon at bounding box center [895, 519] width 9 height 10
click at [637, 526] on icon at bounding box center [643, 521] width 19 height 19
click at [59, 26] on img at bounding box center [50, 21] width 62 height 43
